Goal: Task Accomplishment & Management: Manage account settings

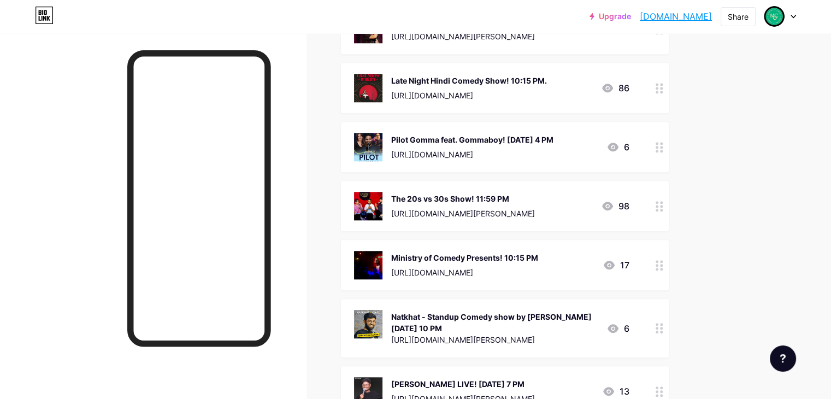
scroll to position [1038, 0]
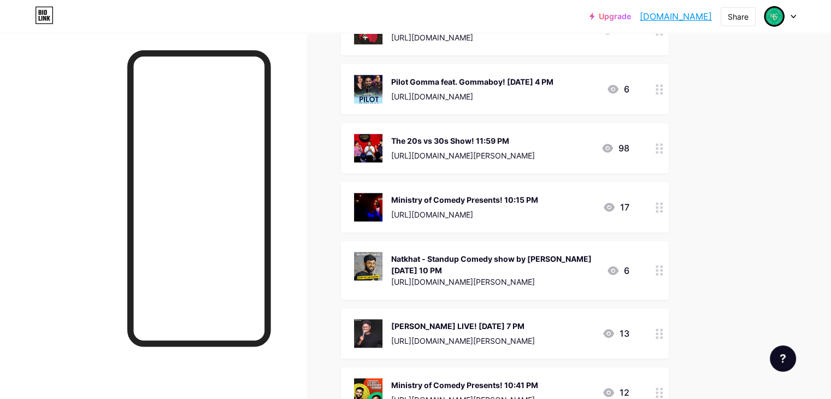
click at [669, 197] on div "Ministry of Comedy Presents! 10:15 PM [URL][DOMAIN_NAME] 17" at bounding box center [505, 207] width 328 height 50
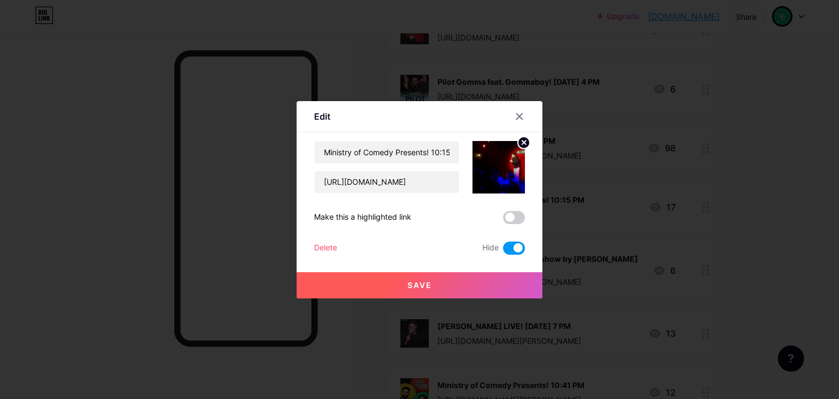
click at [512, 247] on span at bounding box center [514, 247] width 22 height 13
click at [503, 251] on input "checkbox" at bounding box center [503, 251] width 0 height 0
click at [431, 280] on button "Save" at bounding box center [420, 285] width 246 height 26
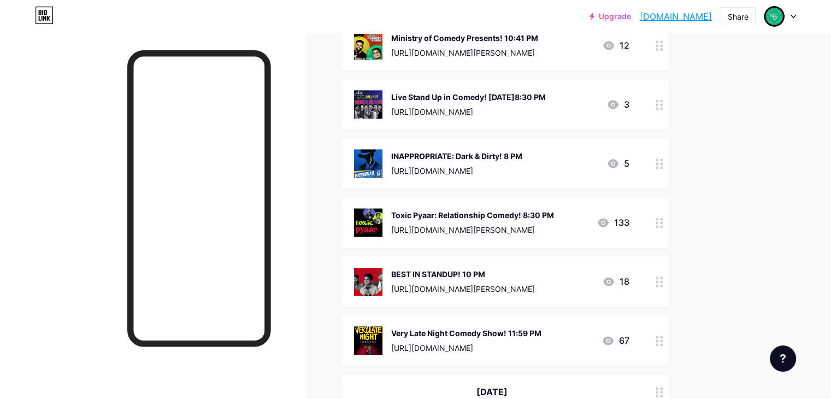
scroll to position [1475, 0]
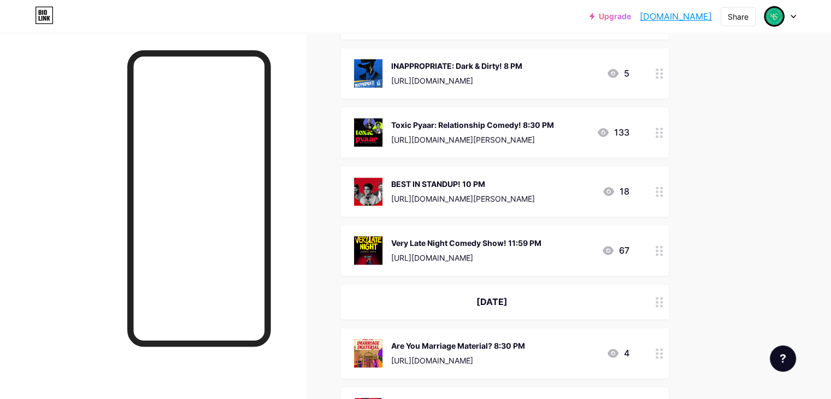
click at [669, 185] on div at bounding box center [659, 191] width 19 height 50
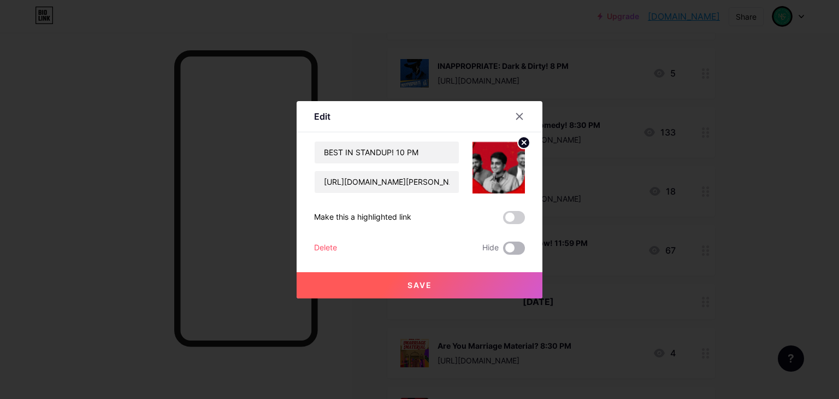
click at [510, 247] on span at bounding box center [514, 247] width 22 height 13
click at [503, 251] on input "checkbox" at bounding box center [503, 251] width 0 height 0
click at [512, 284] on button "Save" at bounding box center [420, 285] width 246 height 26
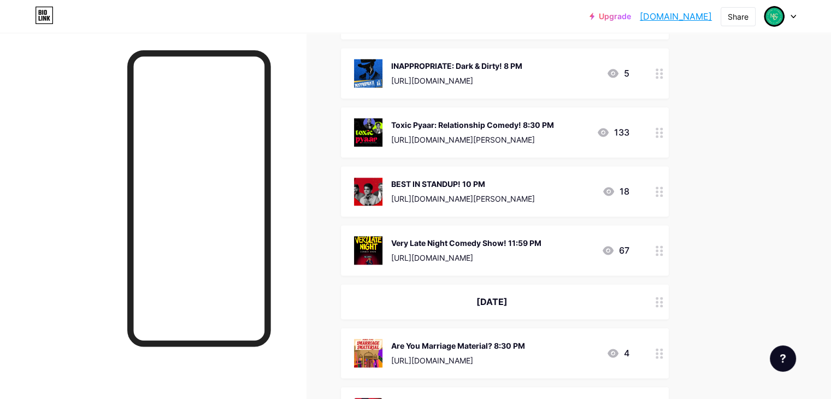
click at [669, 125] on div "Toxic Pyaar: Relationship Comedy! 8:30 PM [URL][DOMAIN_NAME][PERSON_NAME] 133" at bounding box center [505, 132] width 328 height 50
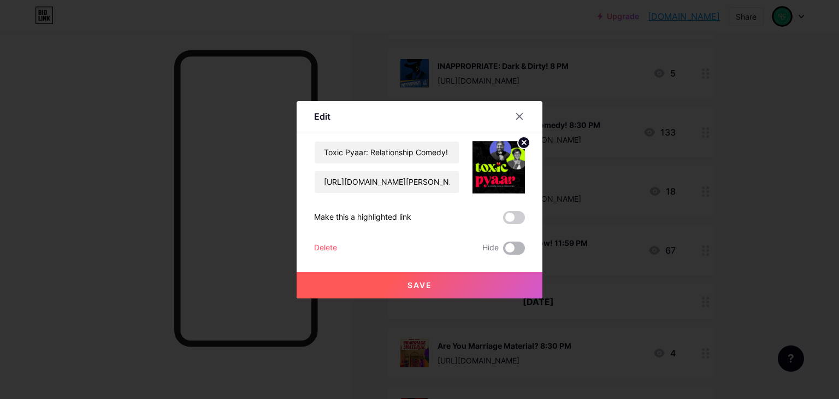
click at [505, 248] on span at bounding box center [514, 247] width 22 height 13
click at [503, 251] on input "checkbox" at bounding box center [503, 251] width 0 height 0
click at [498, 298] on button "Save" at bounding box center [420, 285] width 246 height 26
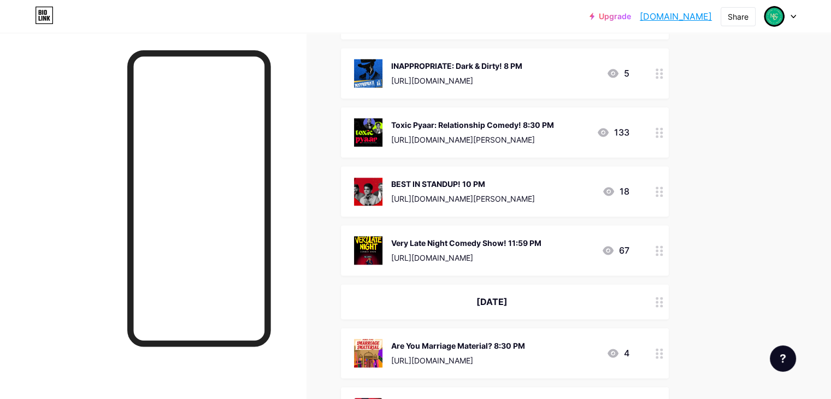
click at [663, 245] on icon at bounding box center [660, 250] width 8 height 10
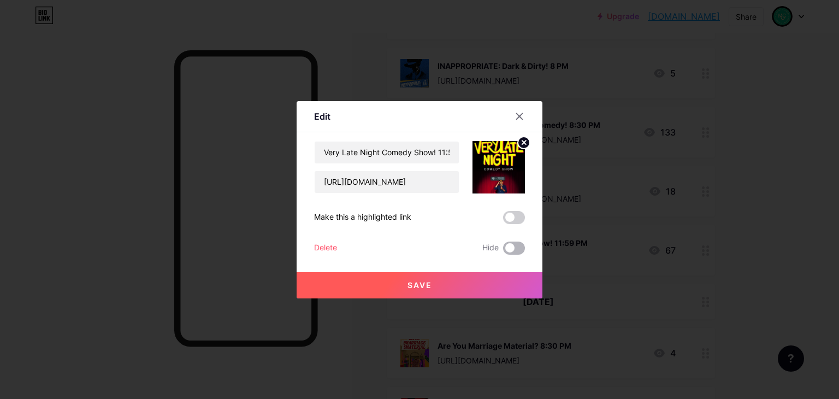
click at [507, 252] on span at bounding box center [514, 247] width 22 height 13
click at [503, 251] on input "checkbox" at bounding box center [503, 251] width 0 height 0
click at [499, 297] on button "Save" at bounding box center [420, 285] width 246 height 26
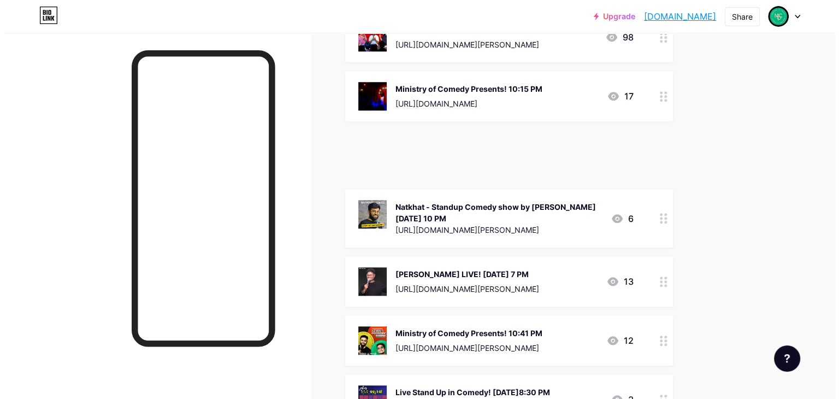
scroll to position [1150, 0]
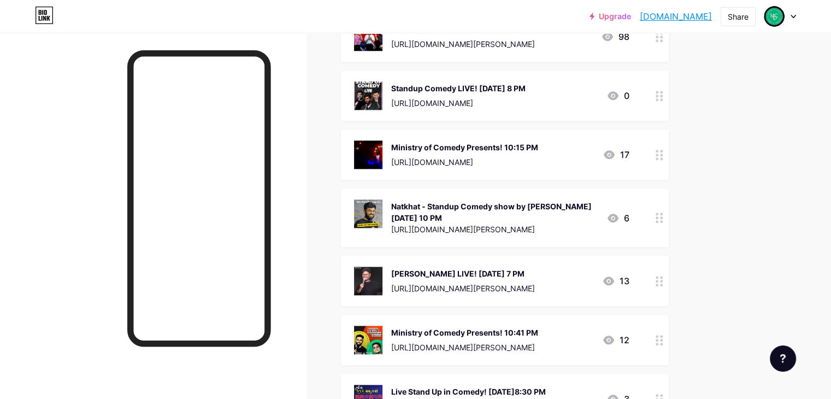
click at [526, 82] on div "Standup Comedy LIVE! [DATE] 8 PM" at bounding box center [458, 87] width 134 height 11
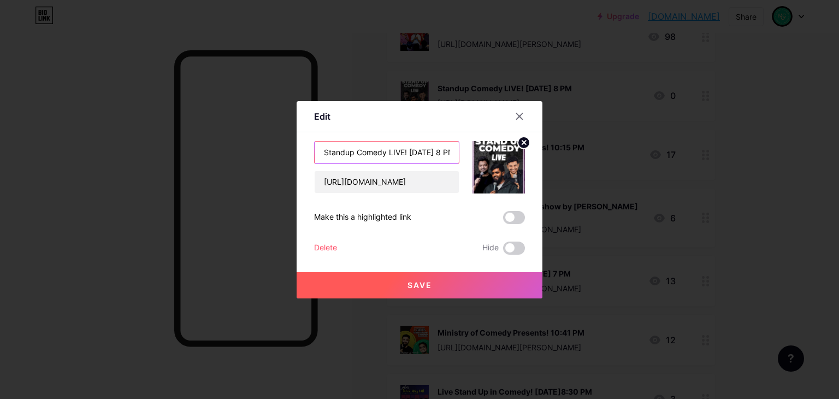
scroll to position [0, 25]
drag, startPoint x: 405, startPoint y: 150, endPoint x: 432, endPoint y: 149, distance: 26.8
click at [432, 149] on input "Standup Comedy LIVE! [DATE] 8 PM" at bounding box center [387, 153] width 144 height 22
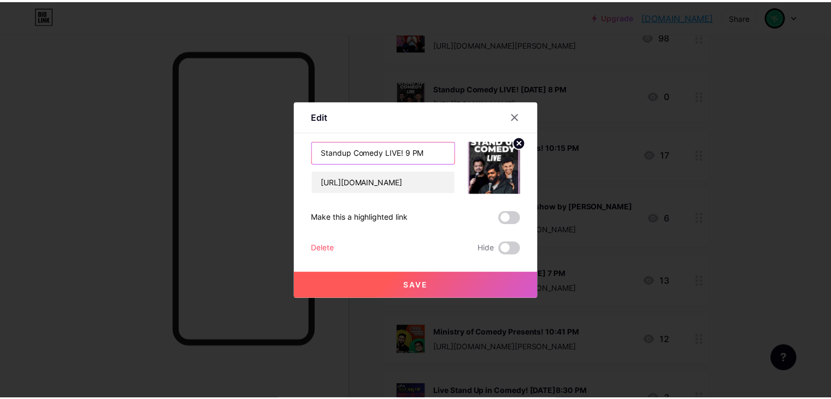
scroll to position [0, 0]
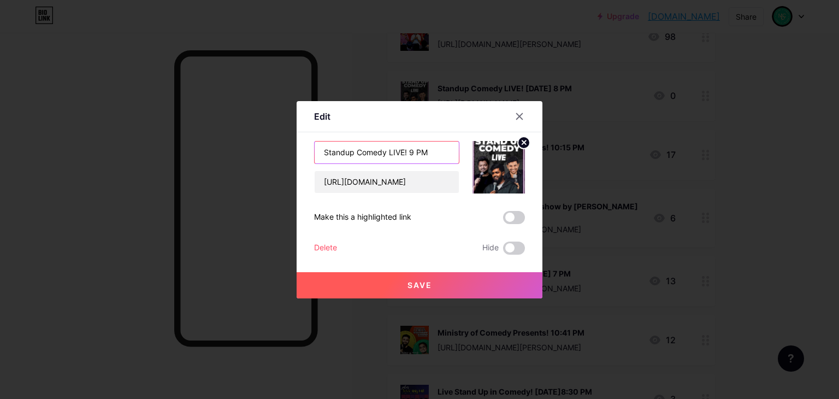
type input "Standup Comedy LIVE! 9 PM"
click at [467, 285] on button "Save" at bounding box center [420, 285] width 246 height 26
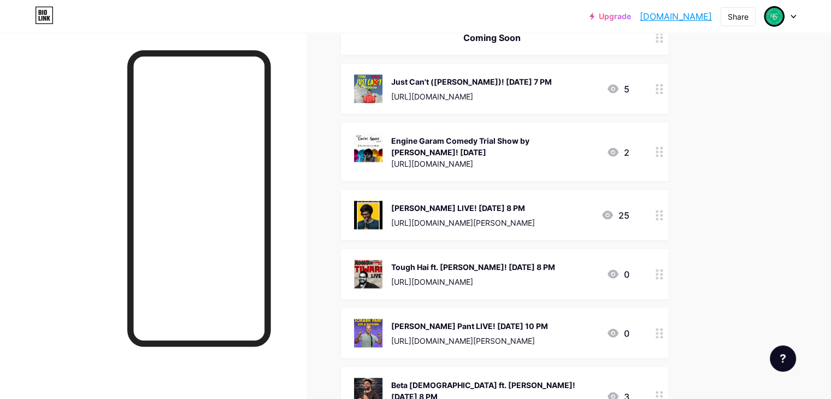
scroll to position [2078, 0]
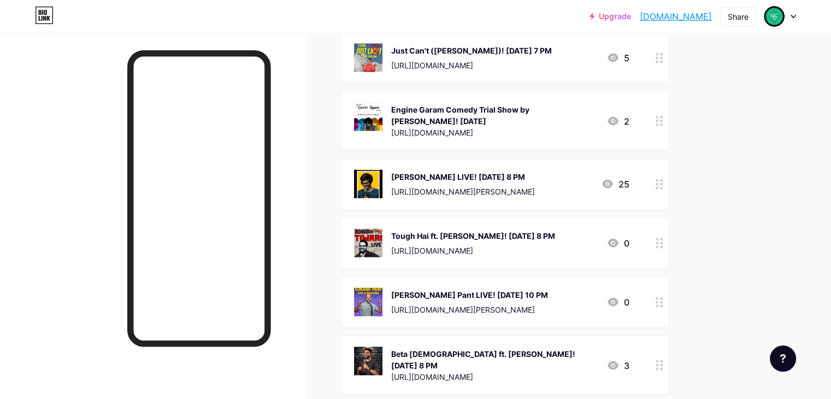
click at [509, 171] on div "[PERSON_NAME] LIVE! [DATE] 8 PM" at bounding box center [463, 176] width 144 height 11
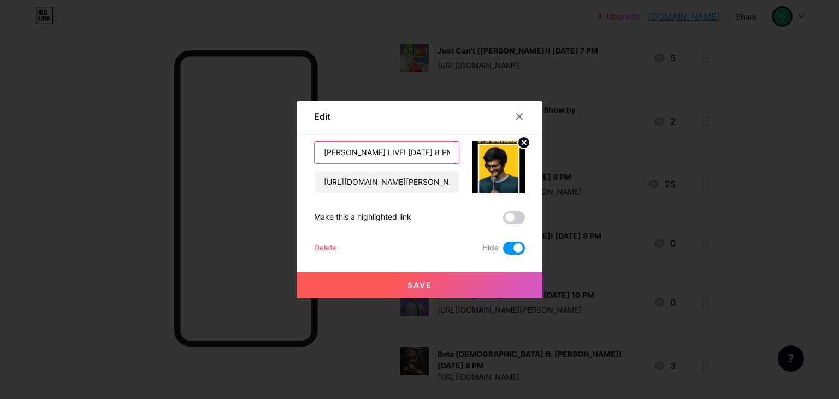
drag, startPoint x: 384, startPoint y: 153, endPoint x: 392, endPoint y: 156, distance: 8.8
click at [392, 156] on input "[PERSON_NAME] LIVE! [DATE] 8 PM" at bounding box center [387, 153] width 144 height 22
drag, startPoint x: 417, startPoint y: 154, endPoint x: 403, endPoint y: 150, distance: 14.0
click at [403, 150] on input "[PERSON_NAME] LIVE! [DATE] 8 PM" at bounding box center [387, 153] width 144 height 22
click at [436, 150] on input "[PERSON_NAME] LIVE! [DATE] 8 PM" at bounding box center [387, 153] width 144 height 22
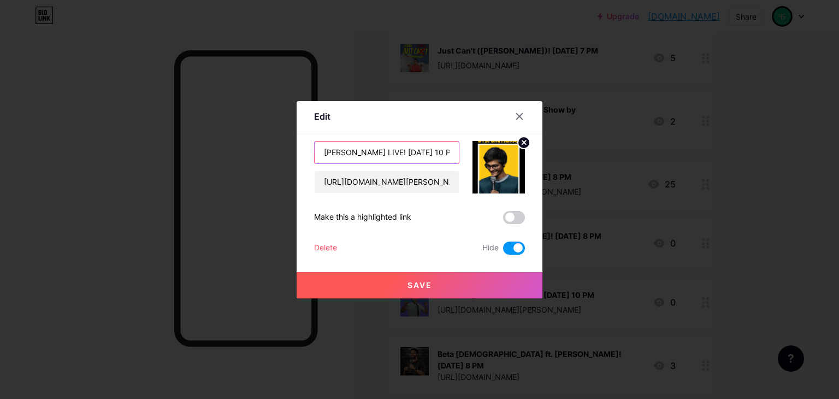
type input "[PERSON_NAME] LIVE! [DATE] 10 PM"
click at [509, 247] on span at bounding box center [514, 247] width 22 height 13
click at [503, 251] on input "checkbox" at bounding box center [503, 251] width 0 height 0
click at [502, 285] on button "Save" at bounding box center [420, 285] width 246 height 26
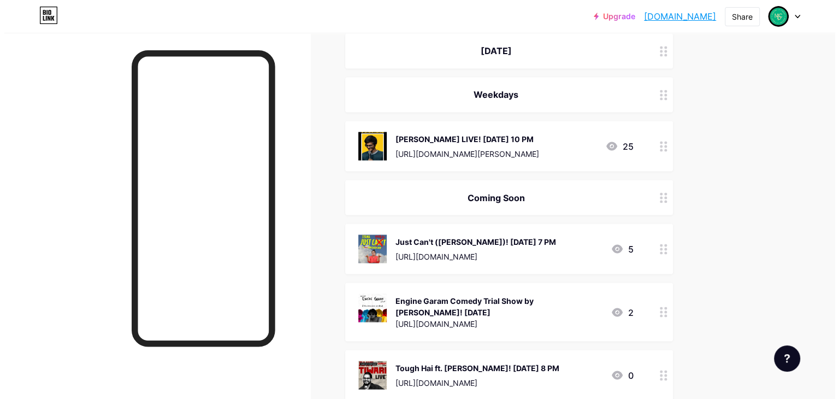
scroll to position [1993, 0]
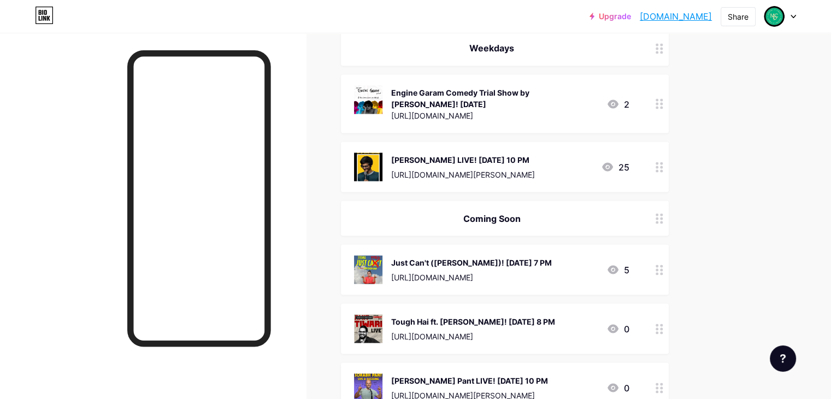
click at [598, 86] on div "Engine Garam Comedy Trial Show by [PERSON_NAME]! [DATE]" at bounding box center [494, 97] width 207 height 23
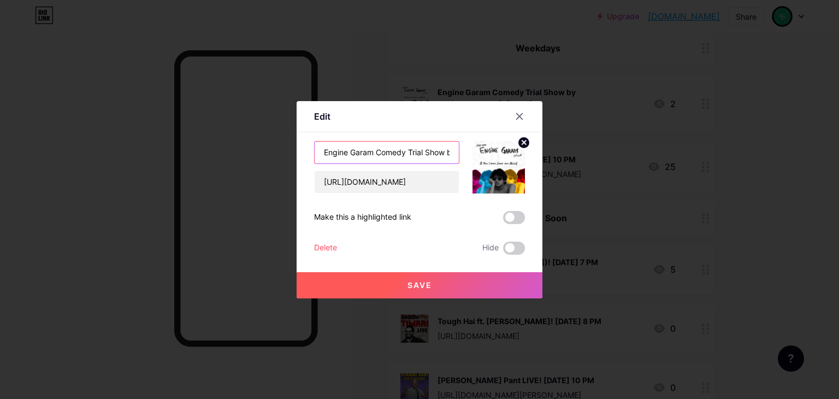
click at [444, 154] on input "Engine Garam Comedy Trial Show by [PERSON_NAME]! [DATE]" at bounding box center [387, 153] width 144 height 22
type input "Engine Garam Comedy Trial Show by [PERSON_NAME]! [DATE] 8 PM"
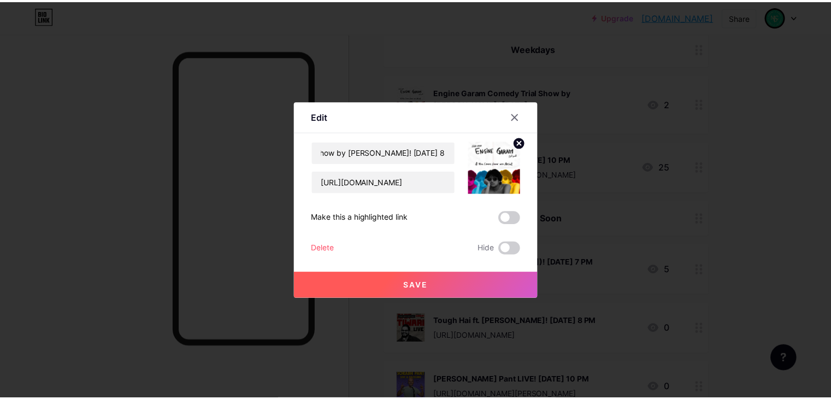
scroll to position [0, 0]
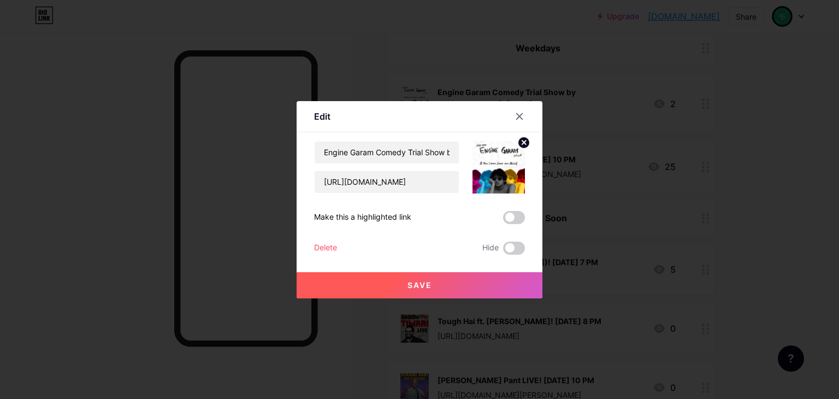
click at [464, 285] on button "Save" at bounding box center [420, 285] width 246 height 26
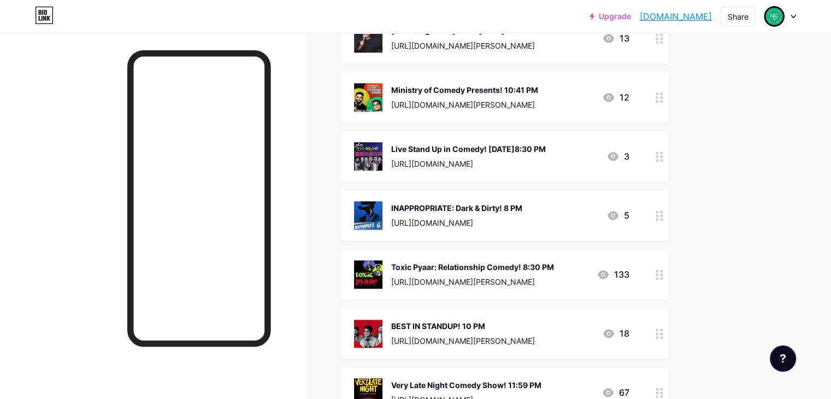
scroll to position [1010, 0]
